Goal: Information Seeking & Learning: Learn about a topic

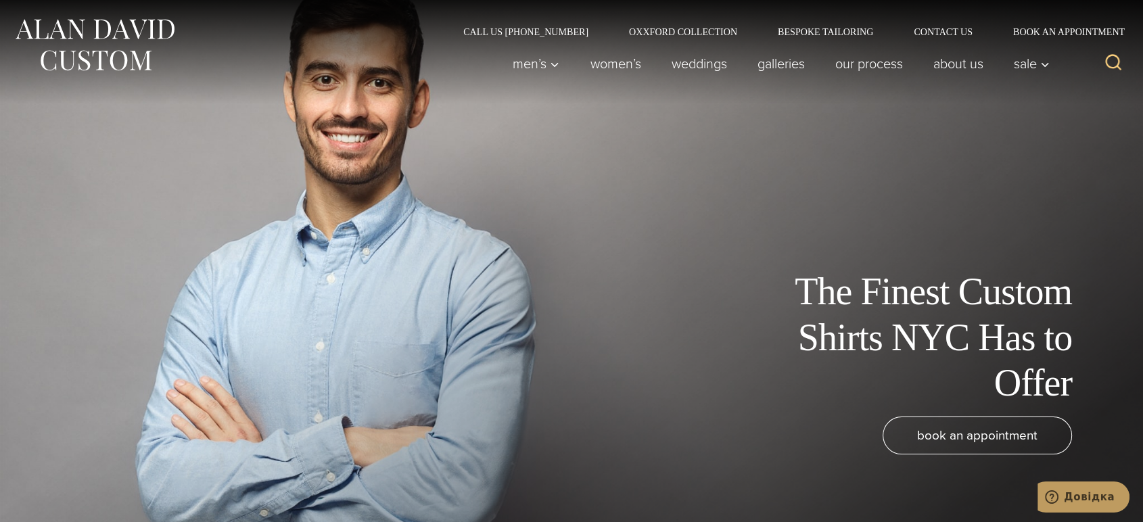
click at [113, 25] on img at bounding box center [95, 45] width 162 height 60
